Goal: Task Accomplishment & Management: Complete application form

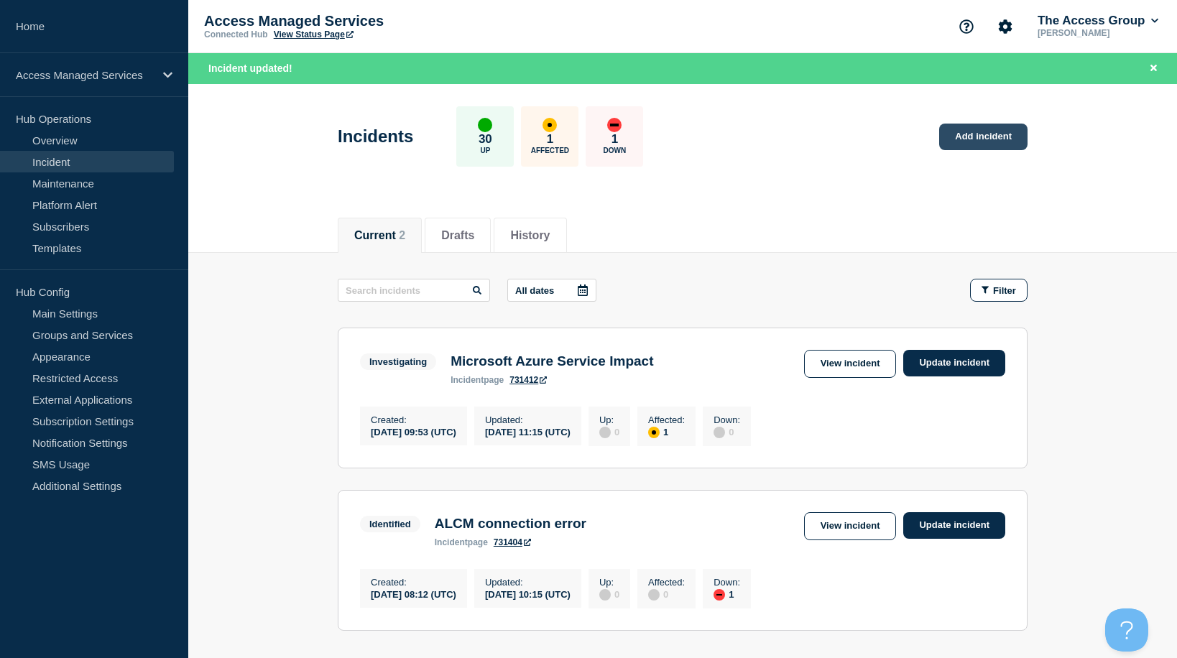
click at [990, 134] on link "Add incident" at bounding box center [983, 137] width 88 height 27
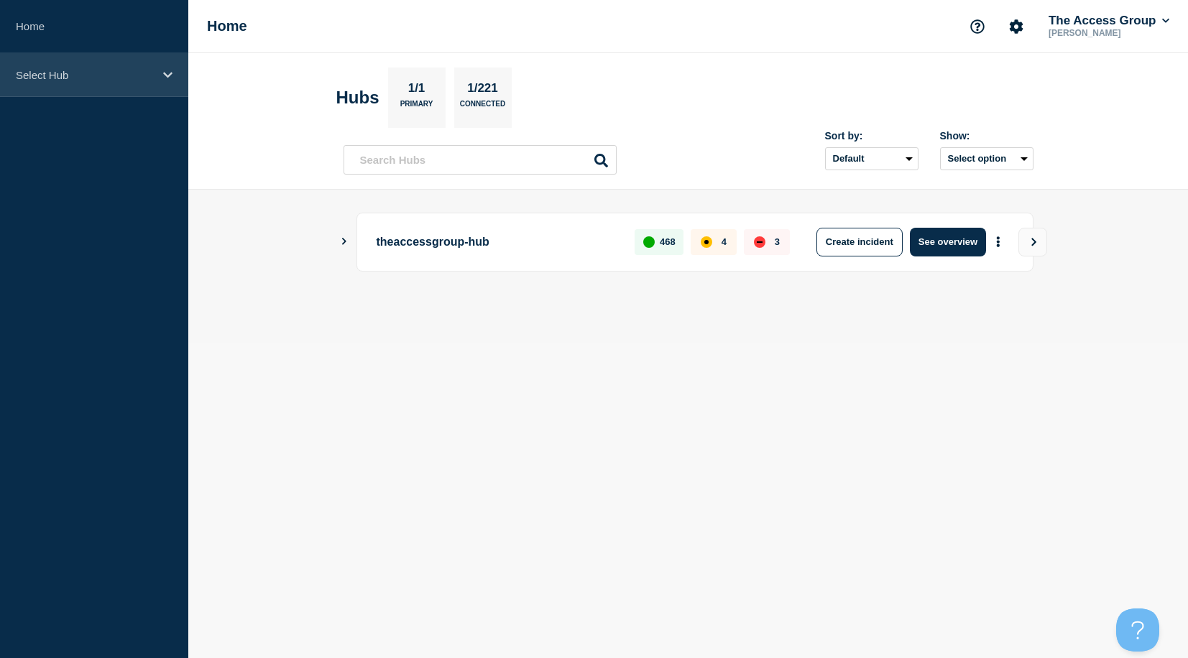
click at [76, 89] on div "Select Hub" at bounding box center [94, 75] width 188 height 44
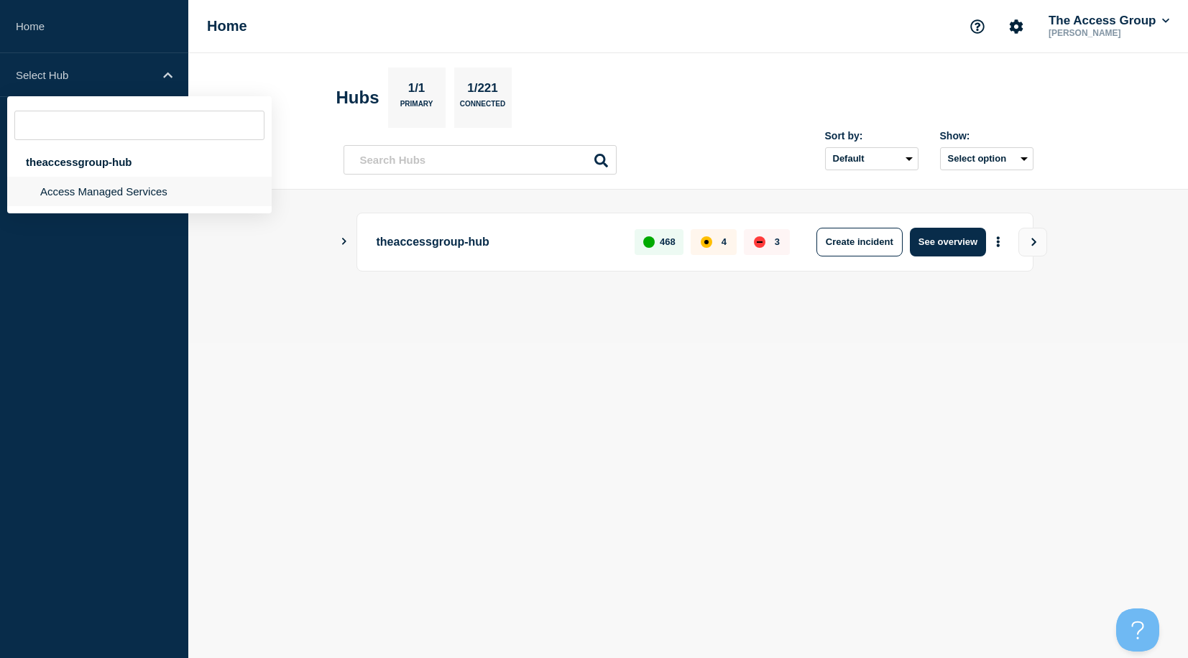
click at [69, 196] on li "Access Managed Services" at bounding box center [139, 191] width 264 height 29
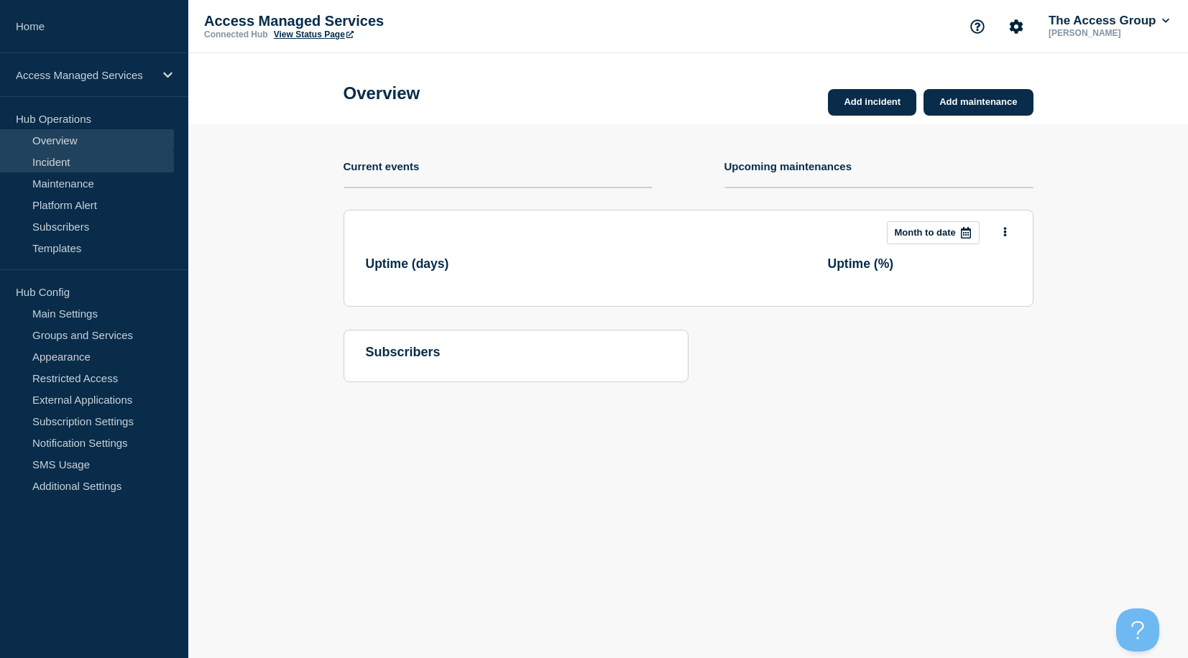
click at [37, 162] on link "Incident" at bounding box center [87, 162] width 174 height 22
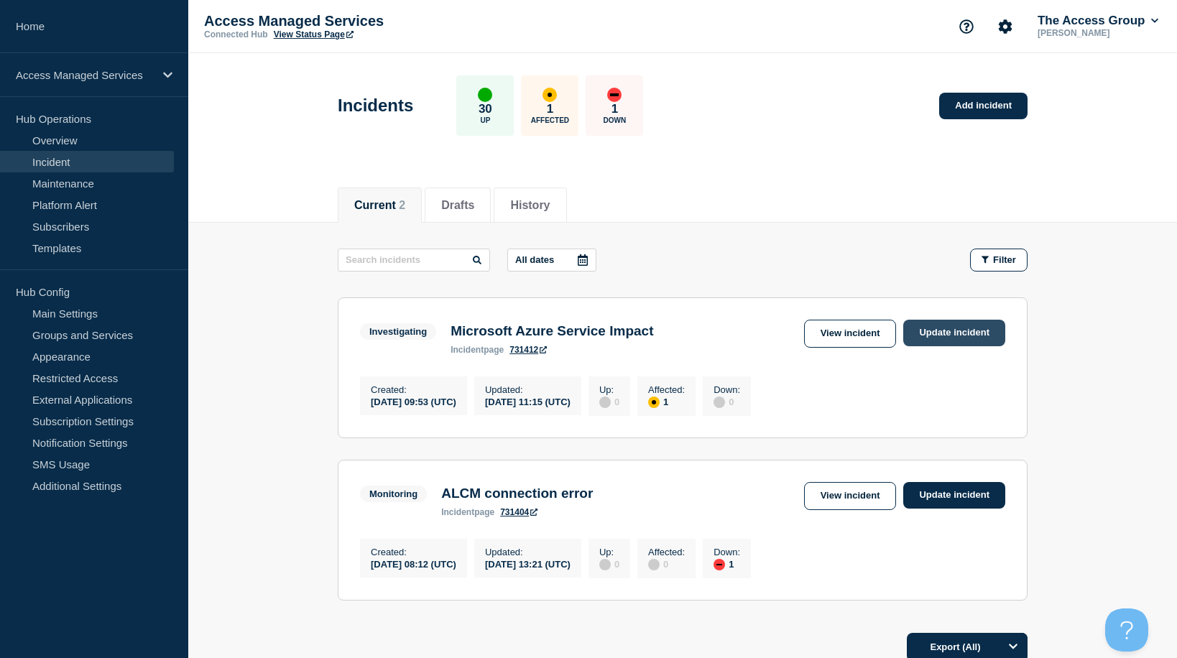
click at [959, 335] on link "Update incident" at bounding box center [954, 333] width 102 height 27
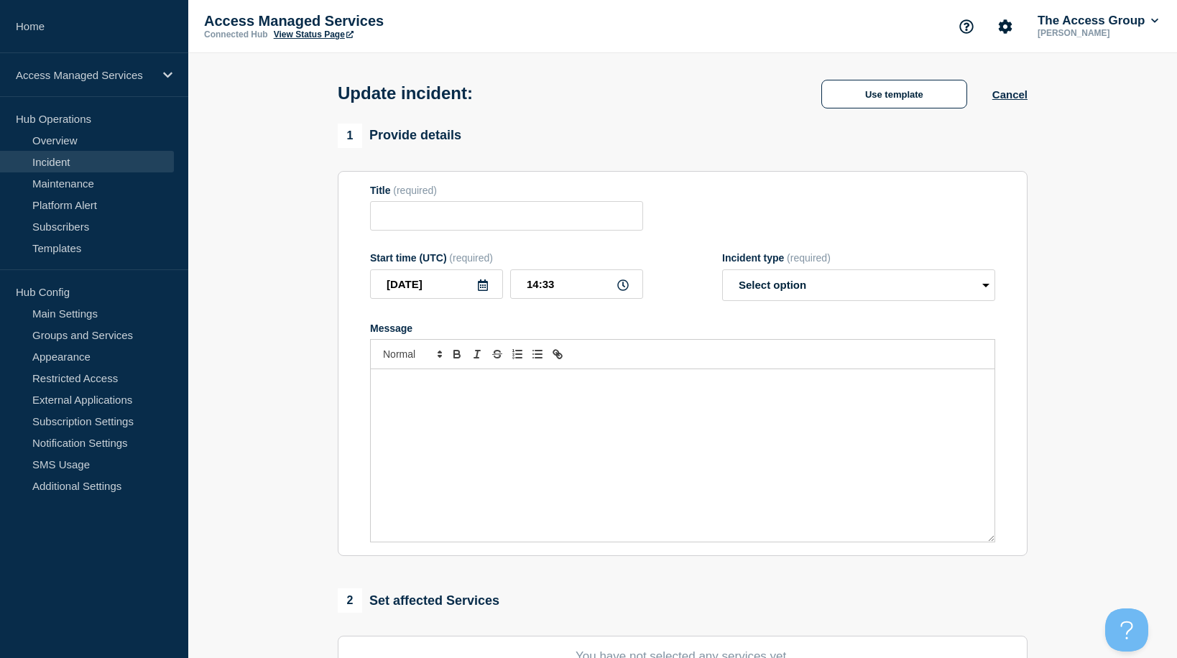
type input "Microsoft Azure Service Impact"
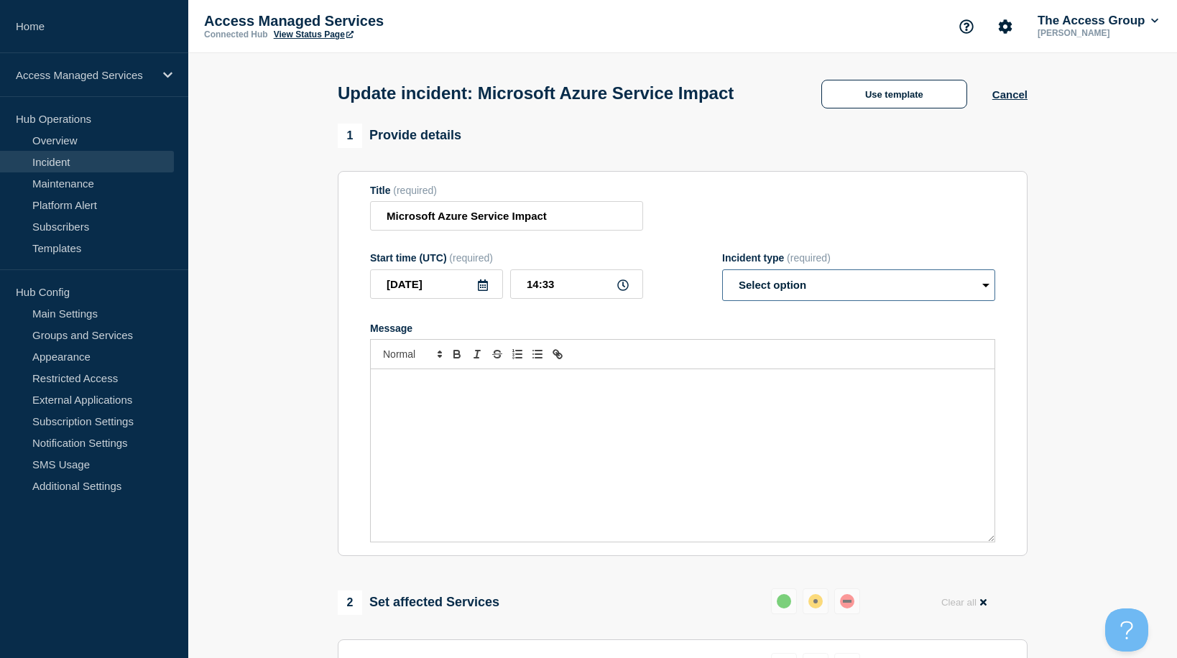
click at [864, 301] on select "Select option Investigating Identified Monitoring Resolved" at bounding box center [858, 286] width 273 height 32
select select "monitoring"
click at [722, 296] on select "Select option Investigating Identified Monitoring Resolved" at bounding box center [858, 286] width 273 height 32
click at [571, 436] on div "Message" at bounding box center [683, 455] width 624 height 172
click at [564, 391] on p "Microsoft have confirmed that they have partially restored the service" at bounding box center [683, 384] width 602 height 13
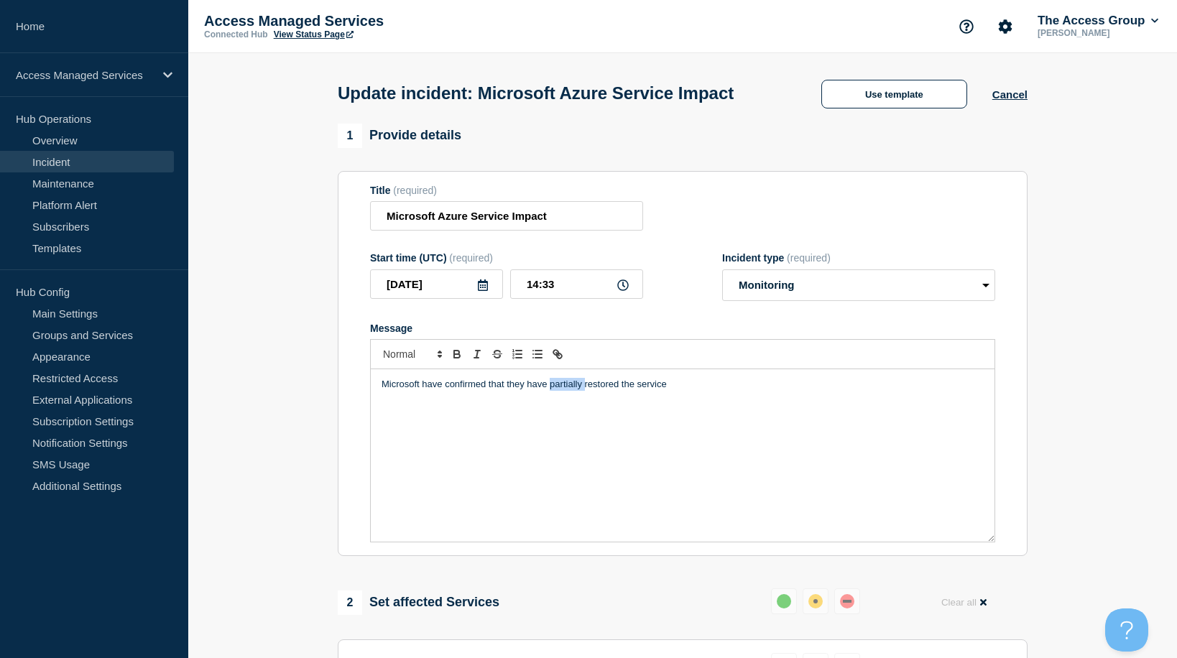
click at [564, 391] on p "Microsoft have confirmed that they have partially restored the service" at bounding box center [683, 384] width 602 height 13
click at [591, 391] on p "Microsoft have confirmed that they have restored the service" at bounding box center [683, 384] width 602 height 13
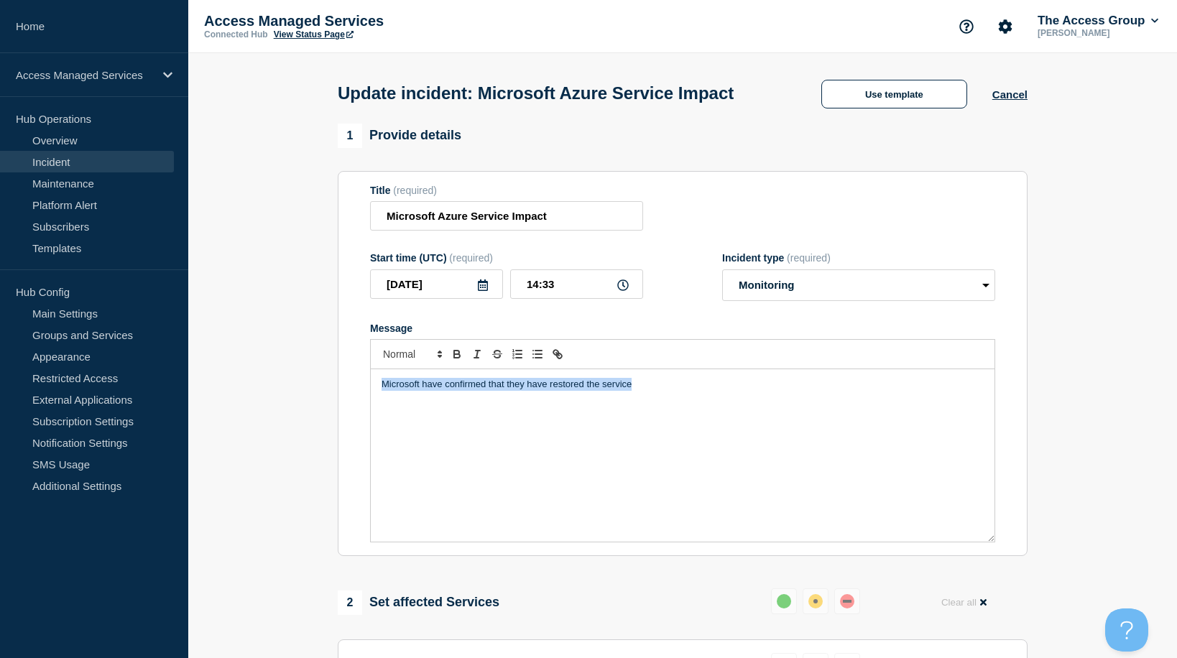
click at [599, 391] on p "Microsoft have confirmed that they have restored the service" at bounding box center [683, 384] width 602 height 13
drag, startPoint x: 565, startPoint y: 436, endPoint x: 583, endPoint y: 435, distance: 18.0
click at [566, 436] on div "Microsoft have confirmed that they have restored 94 service" at bounding box center [683, 455] width 624 height 172
click at [588, 391] on p "Microsoft have confirmed that they have restored 94 service" at bounding box center [683, 384] width 602 height 13
drag, startPoint x: 597, startPoint y: 410, endPoint x: 584, endPoint y: 410, distance: 12.9
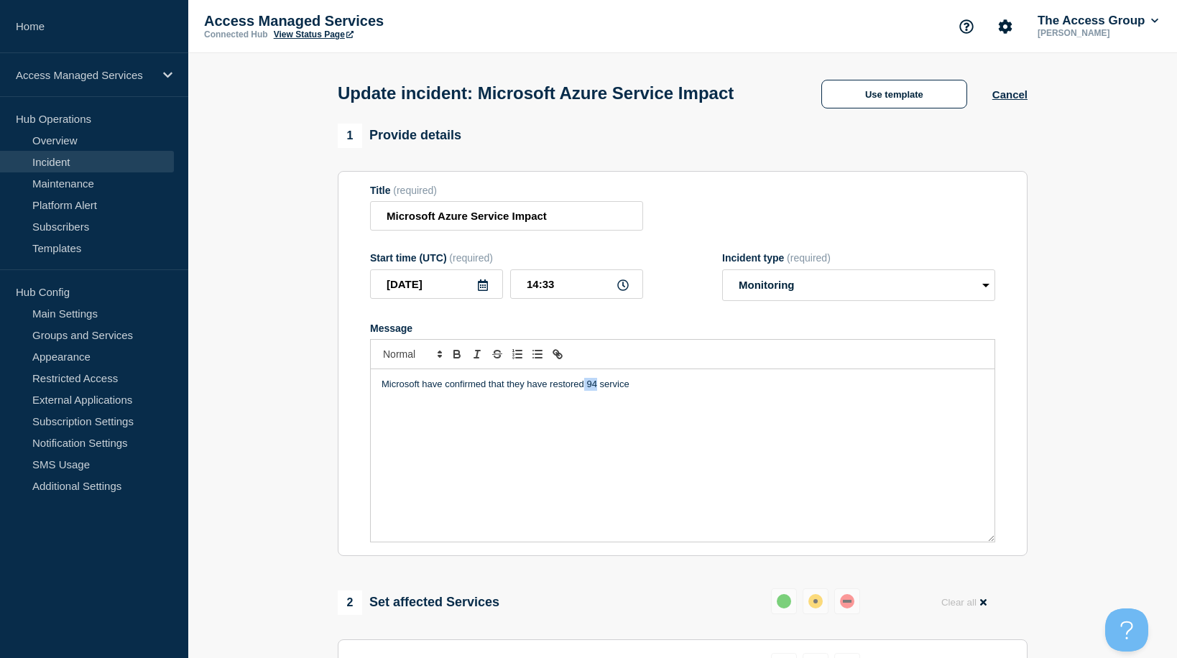
click at [584, 391] on p "Microsoft have confirmed that they have restored 94 service" at bounding box center [683, 384] width 602 height 13
click at [587, 391] on p "Microsoft have confirmed that they have restored 94 service" at bounding box center [683, 384] width 602 height 13
click at [685, 391] on p "Microsoft have confirmed that they have restored the vast majority of srvices s…" at bounding box center [683, 384] width 602 height 13
click at [711, 391] on p "Microsoft have confirmed that they have restored the vast majority of service" at bounding box center [683, 384] width 602 height 13
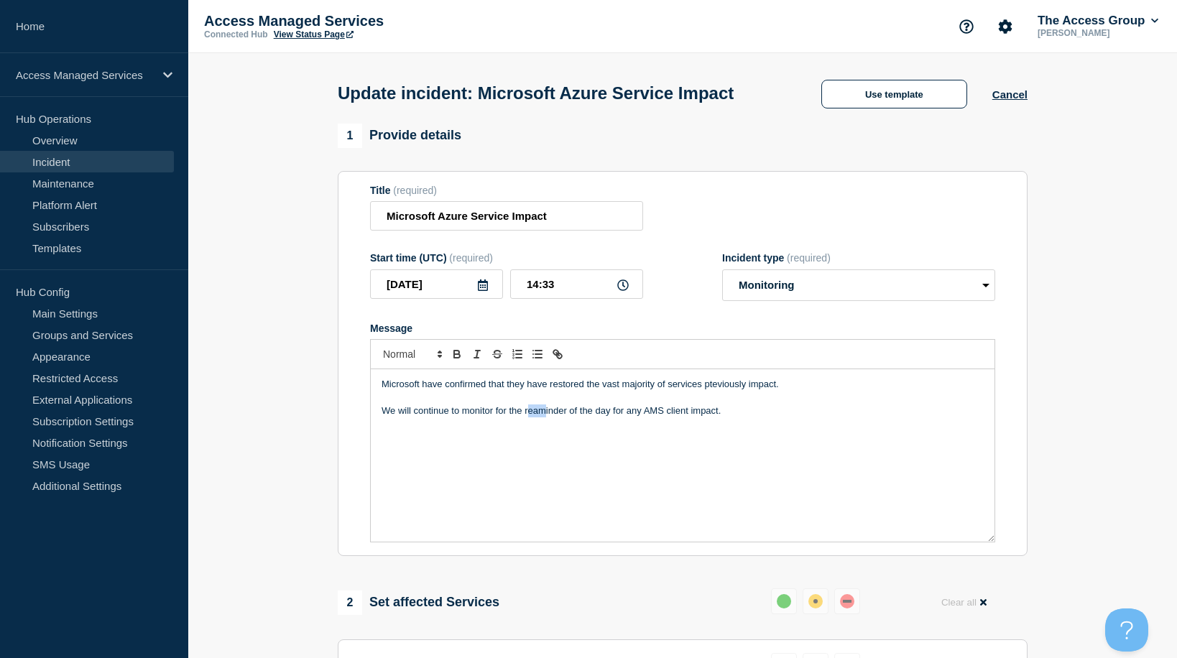
drag, startPoint x: 545, startPoint y: 439, endPoint x: 530, endPoint y: 439, distance: 14.4
click at [530, 418] on p "We will continue to monitor for the reaminder of the day for any AMS client imp…" at bounding box center [683, 411] width 602 height 13
click at [583, 460] on div "Microsoft have confirmed that they have restored the vast majority of services …" at bounding box center [683, 455] width 624 height 172
click at [743, 418] on p "We will continue to monitor for the remainder of the day for any AMS client imp…" at bounding box center [683, 411] width 602 height 13
click at [667, 391] on p "Microsoft have confirmed that they have restored the vast majority of services …" at bounding box center [683, 384] width 602 height 13
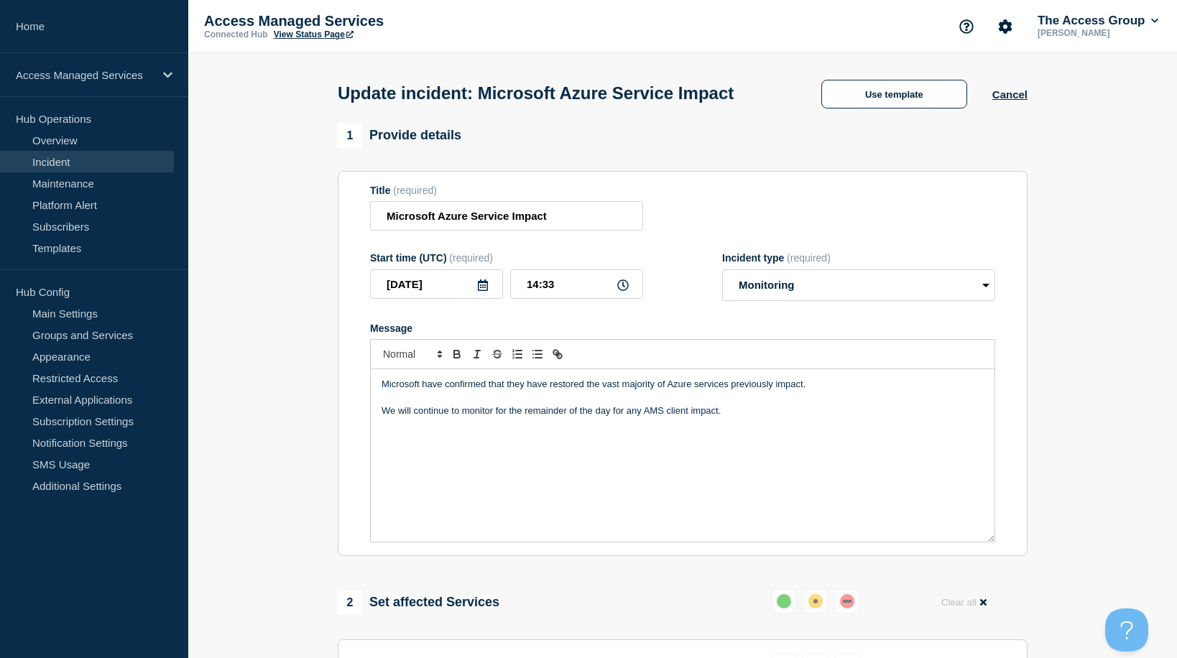
click at [803, 391] on p "Microsoft have confirmed that they have restored the vast majority of Azure ser…" at bounding box center [683, 384] width 602 height 13
click at [734, 391] on p "Microsoft have confirmed that they have restored the vast majority of Azure ser…" at bounding box center [683, 384] width 602 height 13
click at [649, 482] on div "Microsoft have confirmed that they have restored the vast majority of Azure ser…" at bounding box center [683, 455] width 624 height 172
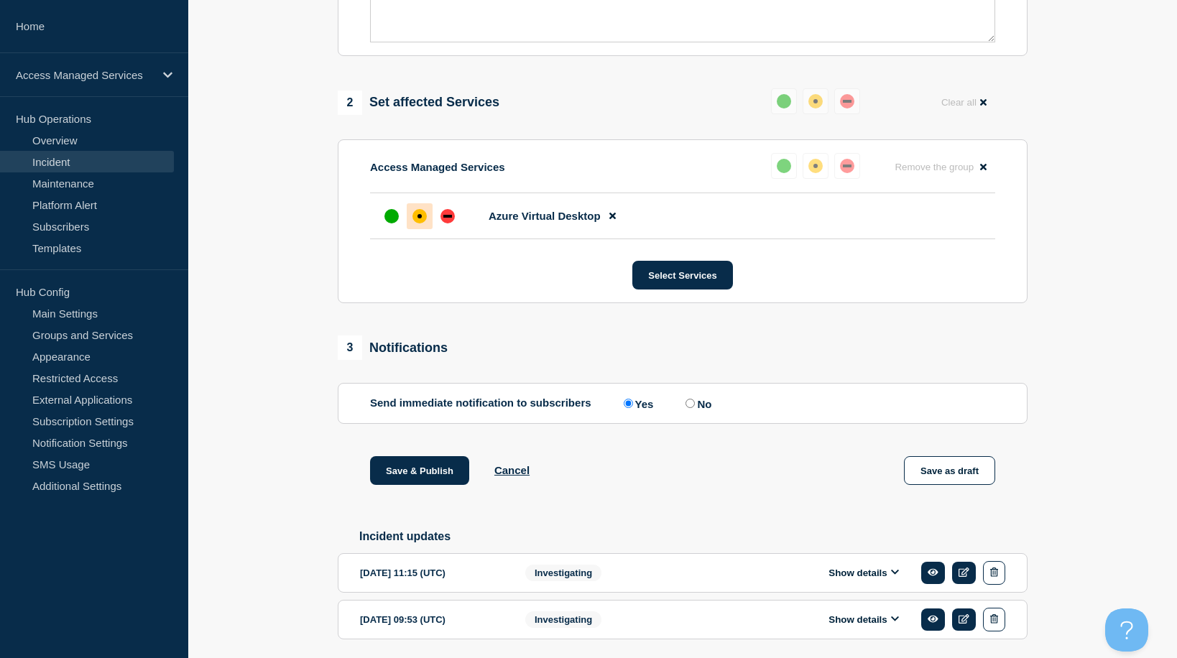
scroll to position [503, 0]
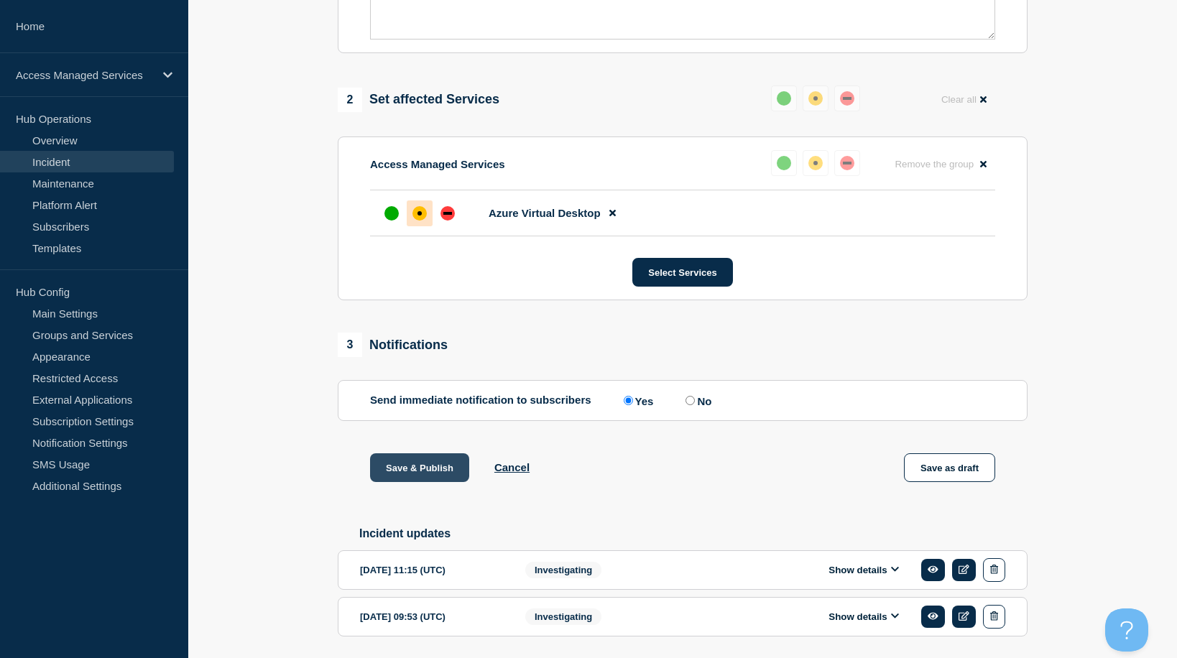
click at [444, 482] on button "Save & Publish" at bounding box center [419, 467] width 99 height 29
